Goal: Find specific page/section: Find specific page/section

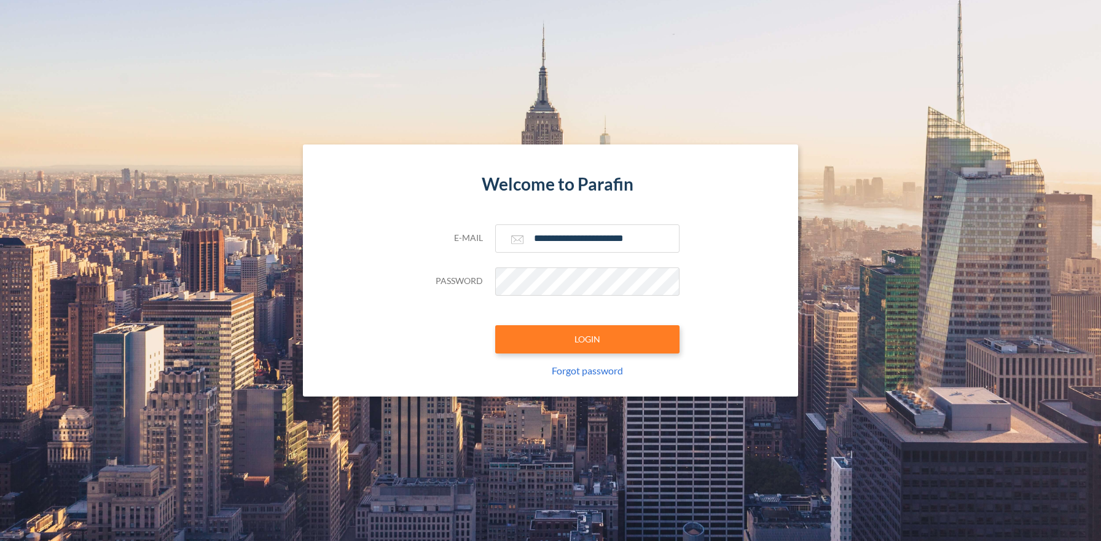
type input "**********"
click at [587, 339] on button "LOGIN" at bounding box center [587, 339] width 184 height 28
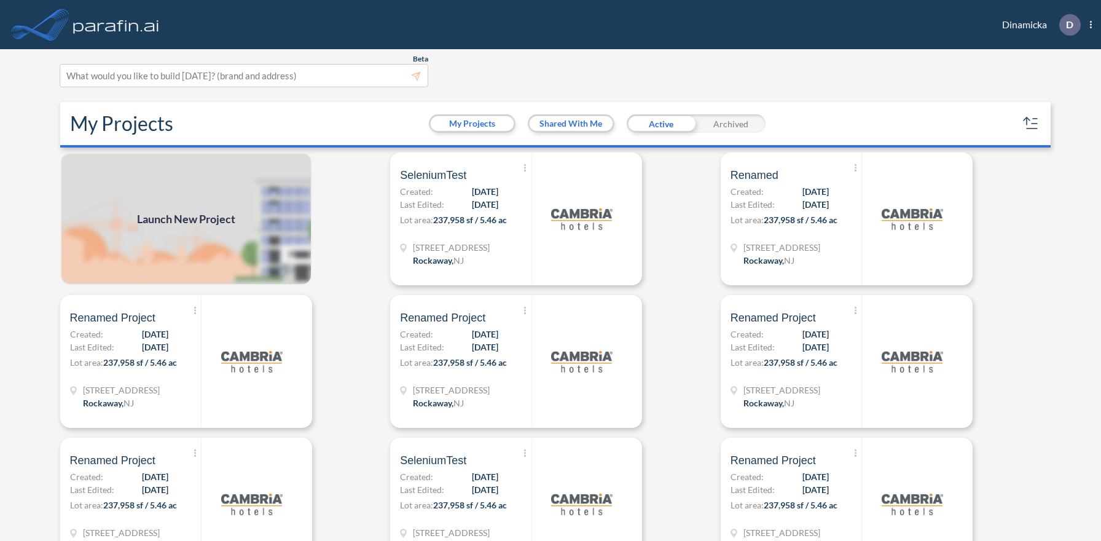
scroll to position [3, 0]
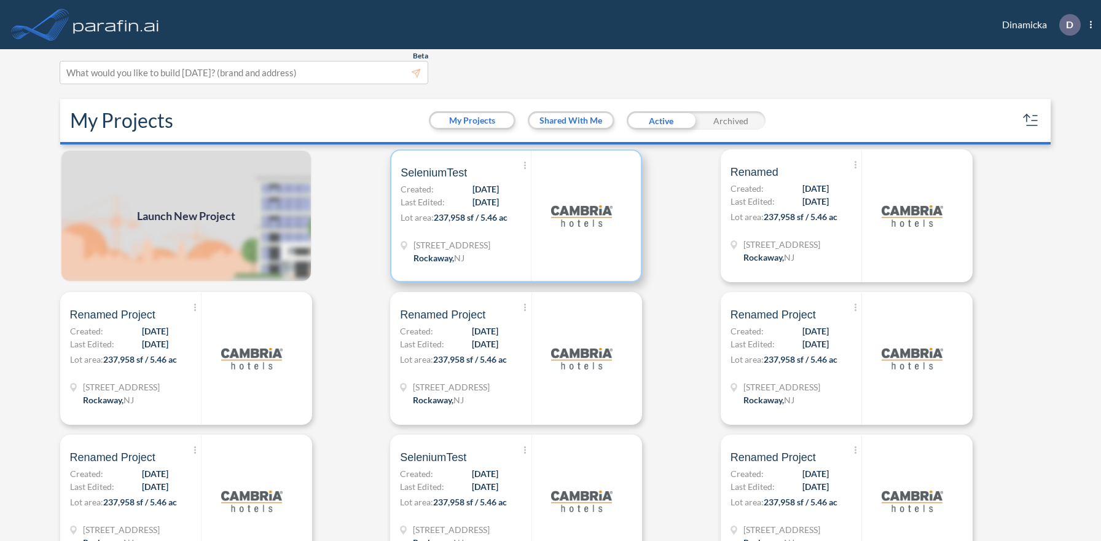
click at [516, 215] on p "Lot area: 237,958 sf / 5.46 ac" at bounding box center [466, 220] width 130 height 18
